Goal: Answer question/provide support

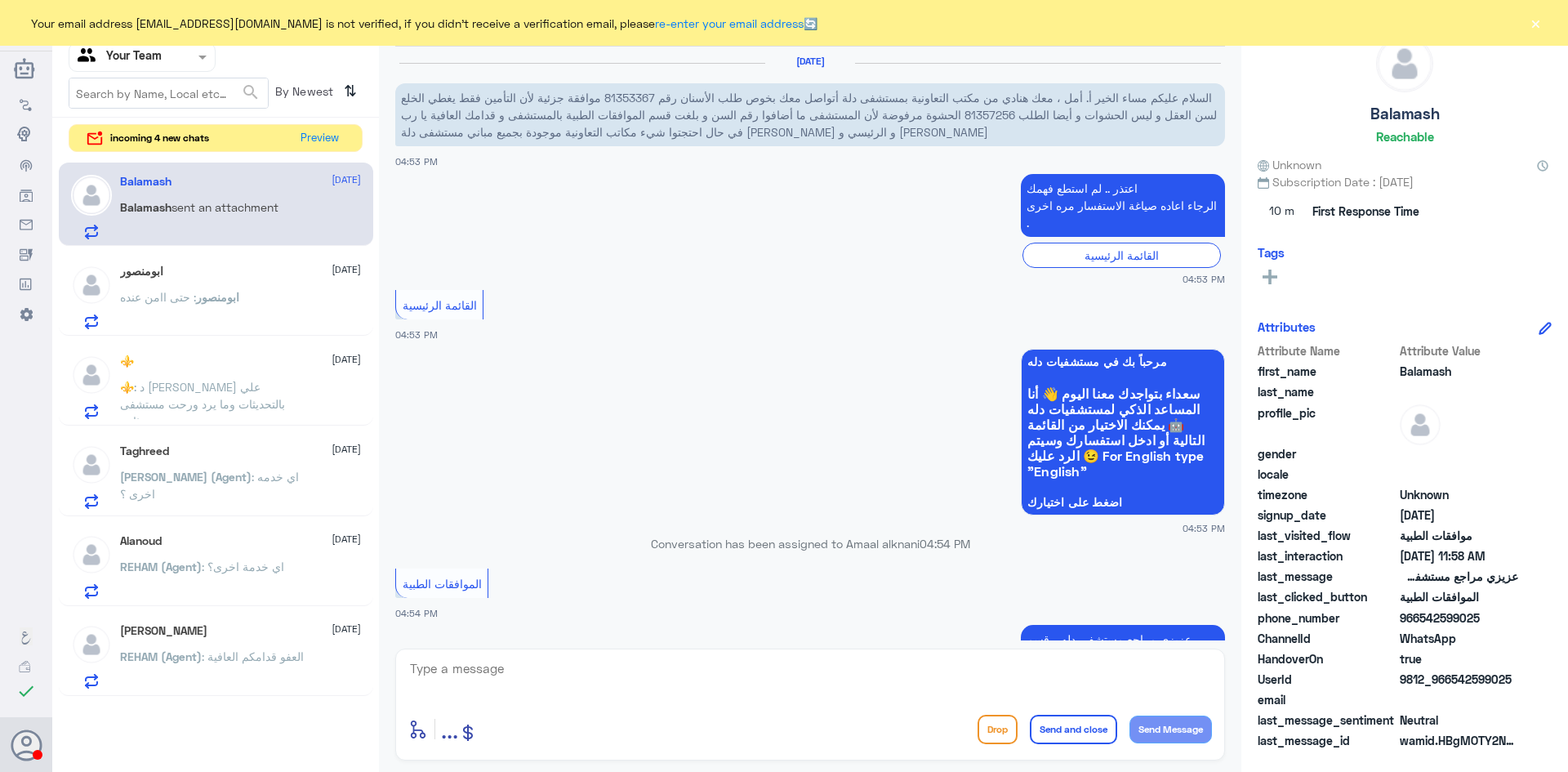
scroll to position [2162, 0]
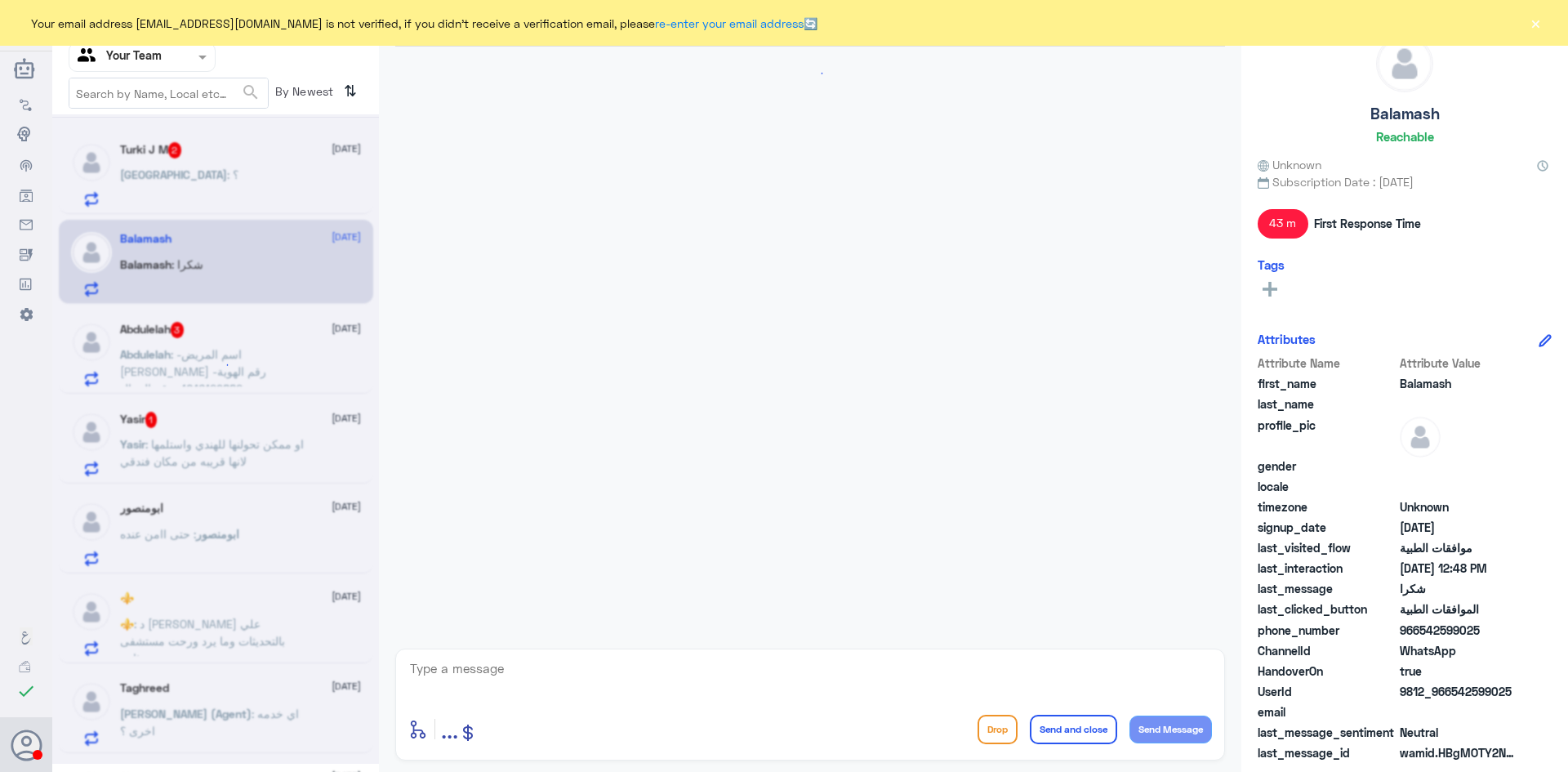
scroll to position [1001, 0]
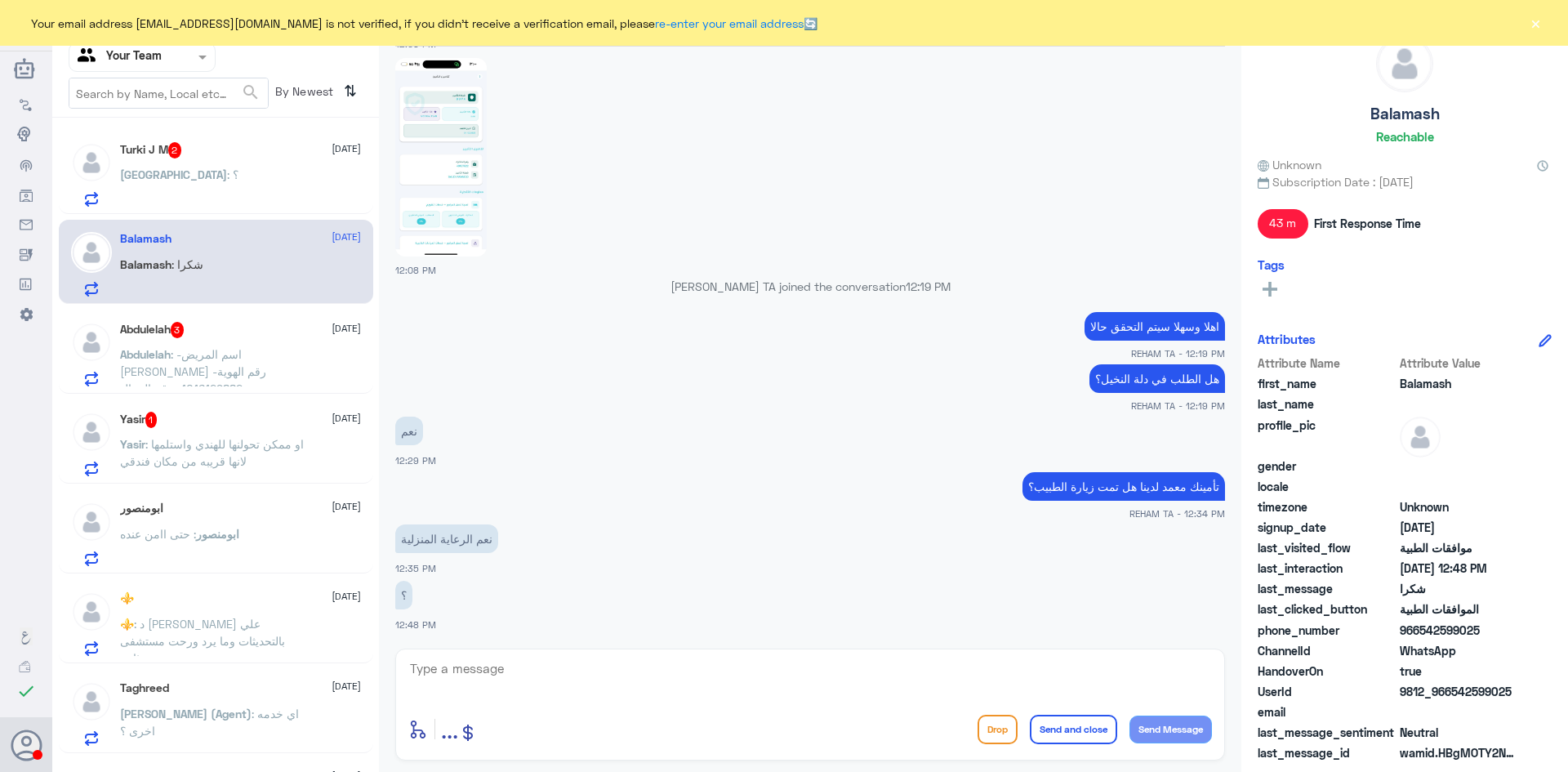
click at [203, 184] on div "Turki : ؟" at bounding box center [240, 188] width 241 height 37
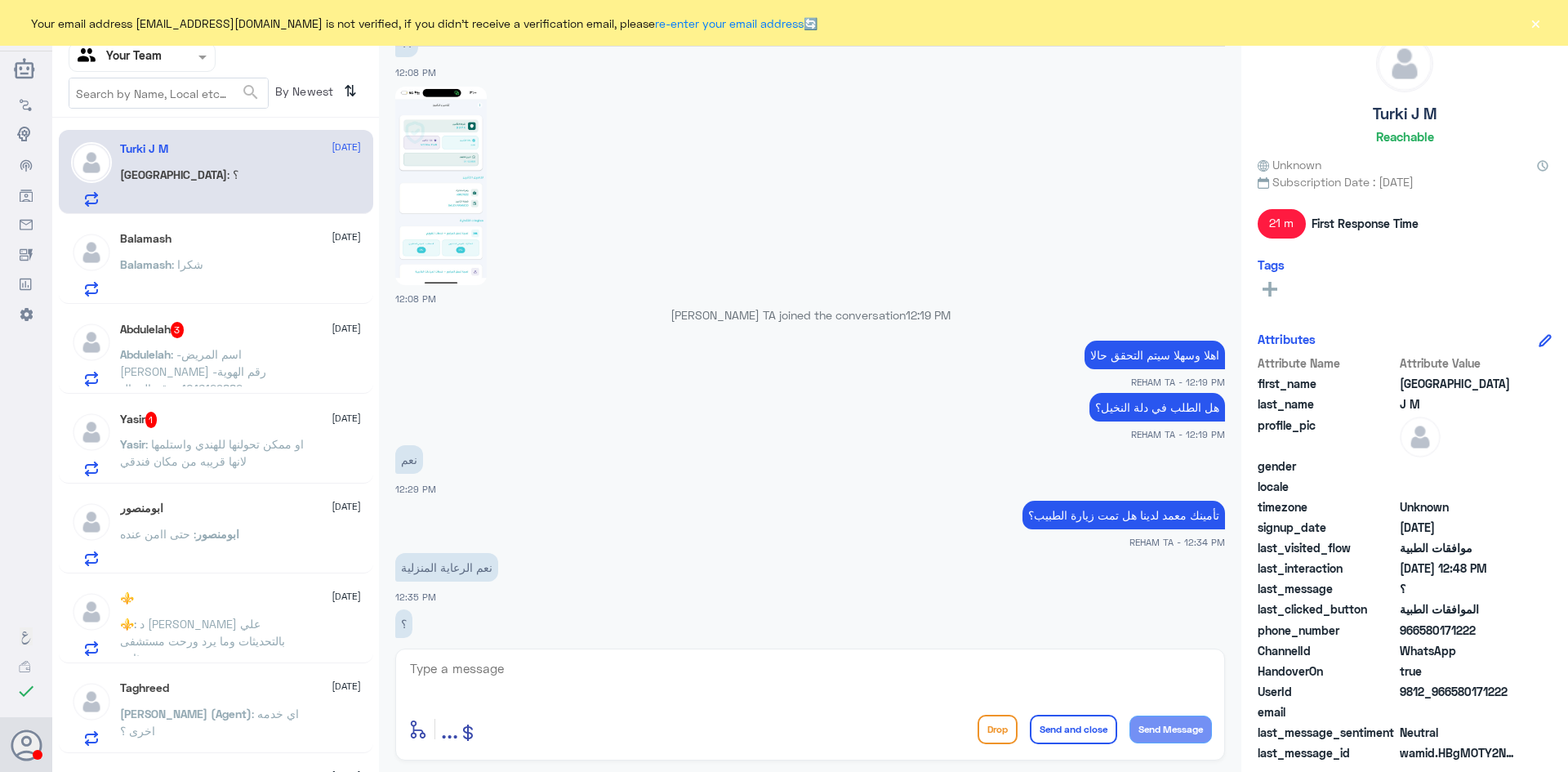
scroll to position [1001, 0]
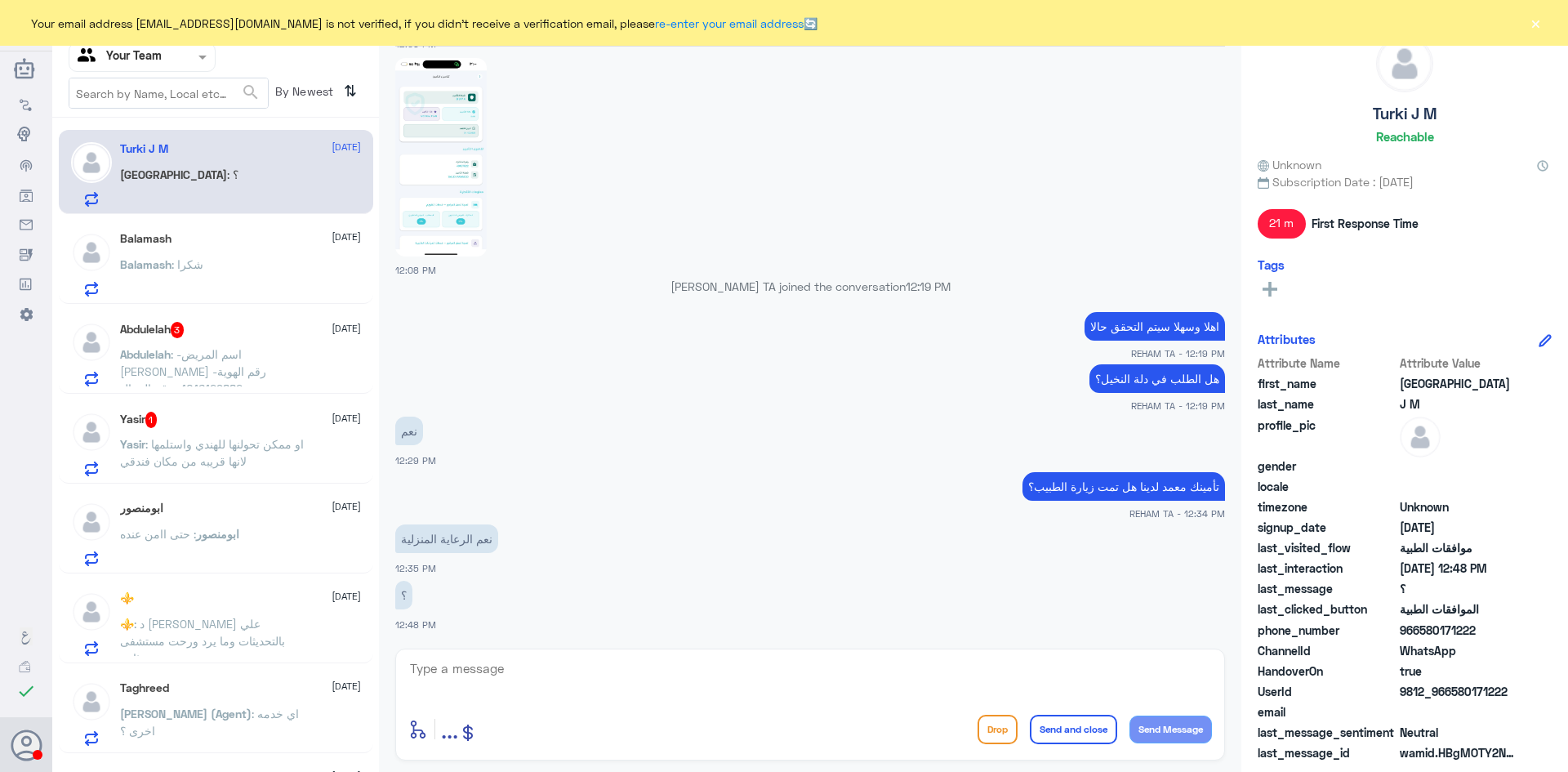
click at [189, 348] on span ": -اسم المريض عبدالاله الموسى -رقم الهوية 1016129882 -رقم الجوال 0505416115 ما …" at bounding box center [202, 414] width 165 height 134
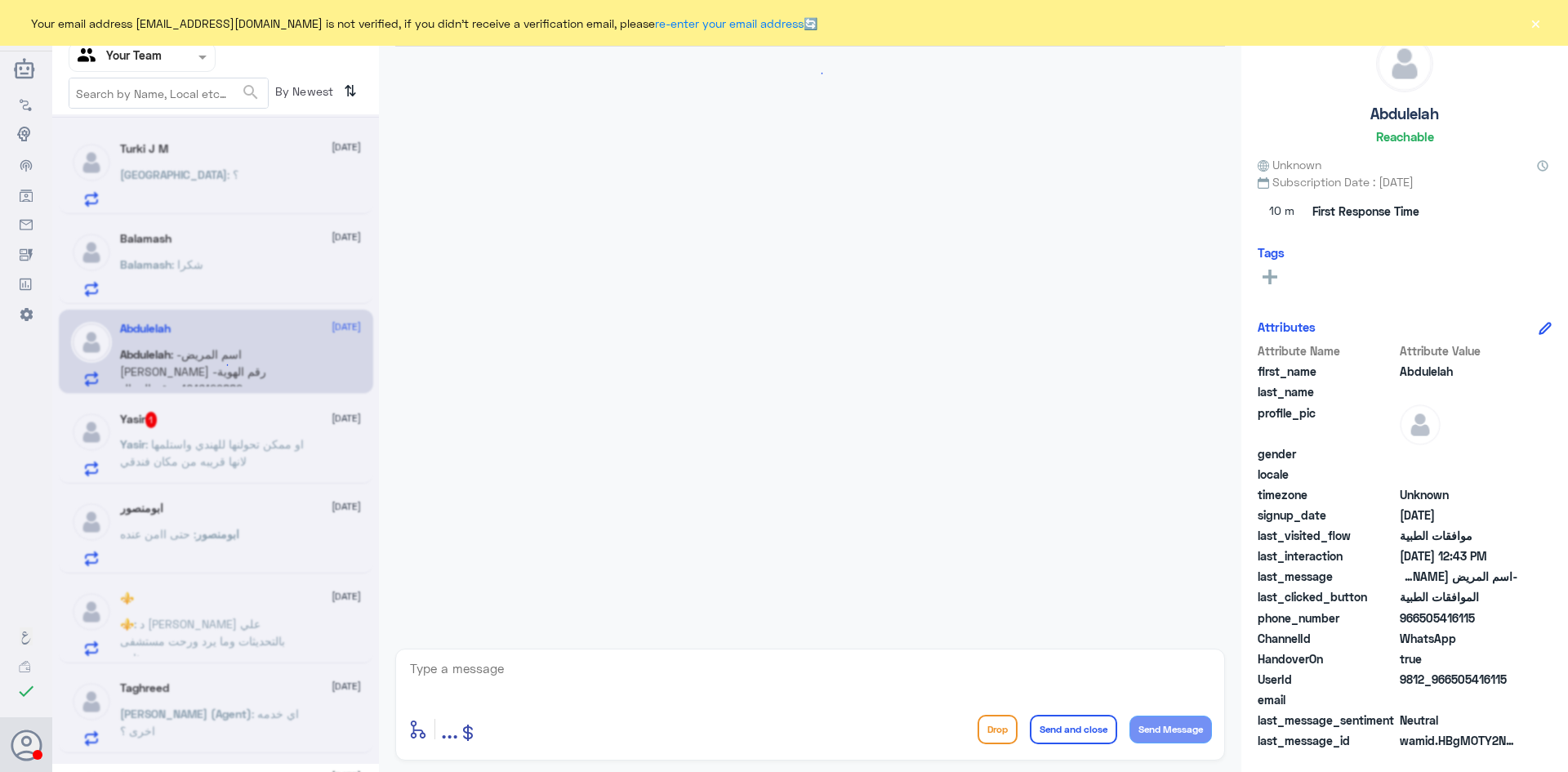
scroll to position [1581, 0]
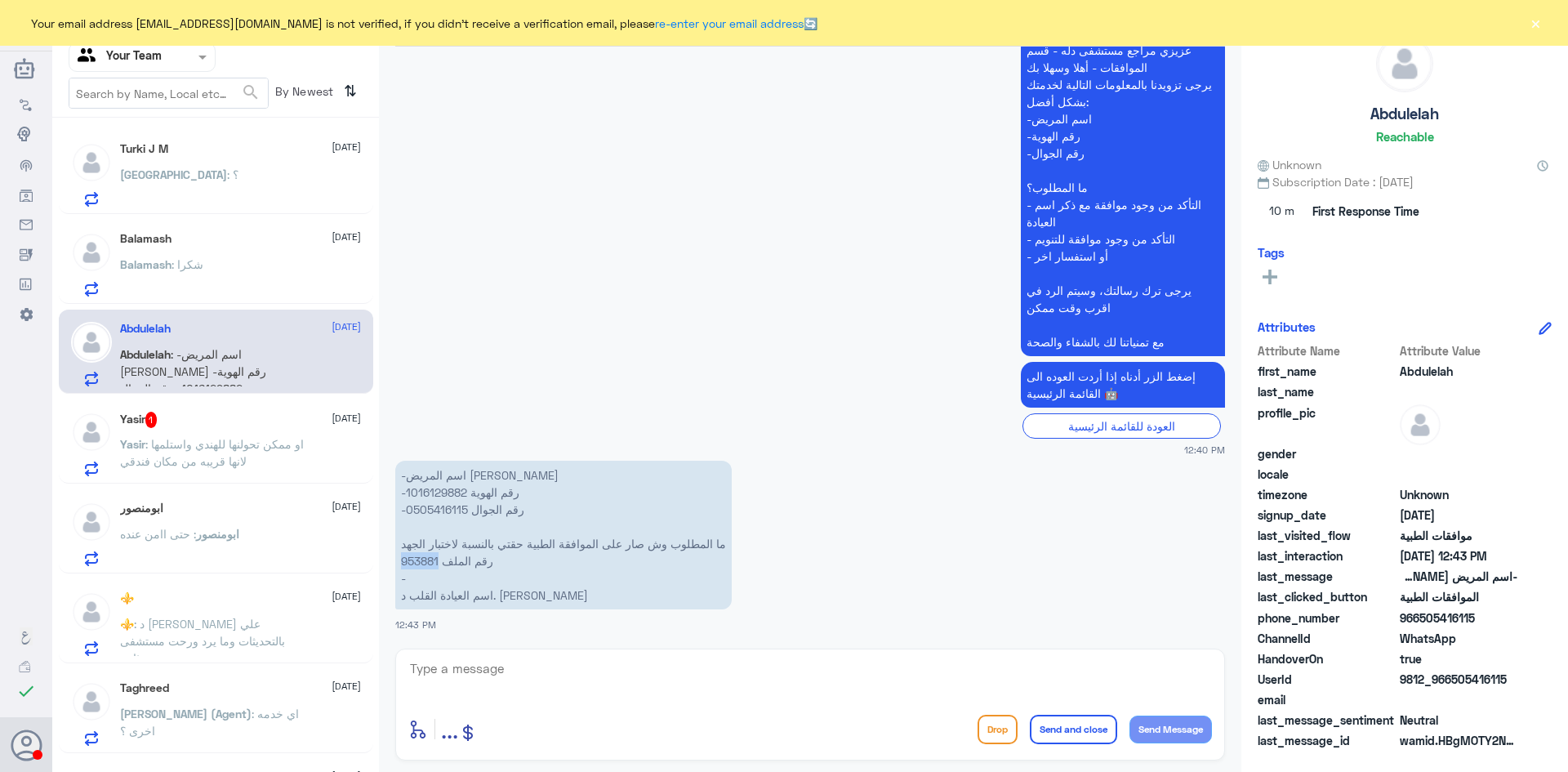
drag, startPoint x: 441, startPoint y: 556, endPoint x: 532, endPoint y: 639, distance: 123.2
click at [404, 565] on p "-اسم المريض عبدالاله الموسى -رقم الهوية 1016129882 -رقم الجوال 0505416115 ما ال…" at bounding box center [564, 535] width 336 height 149
copy p "953881"
